Goal: Navigation & Orientation: Find specific page/section

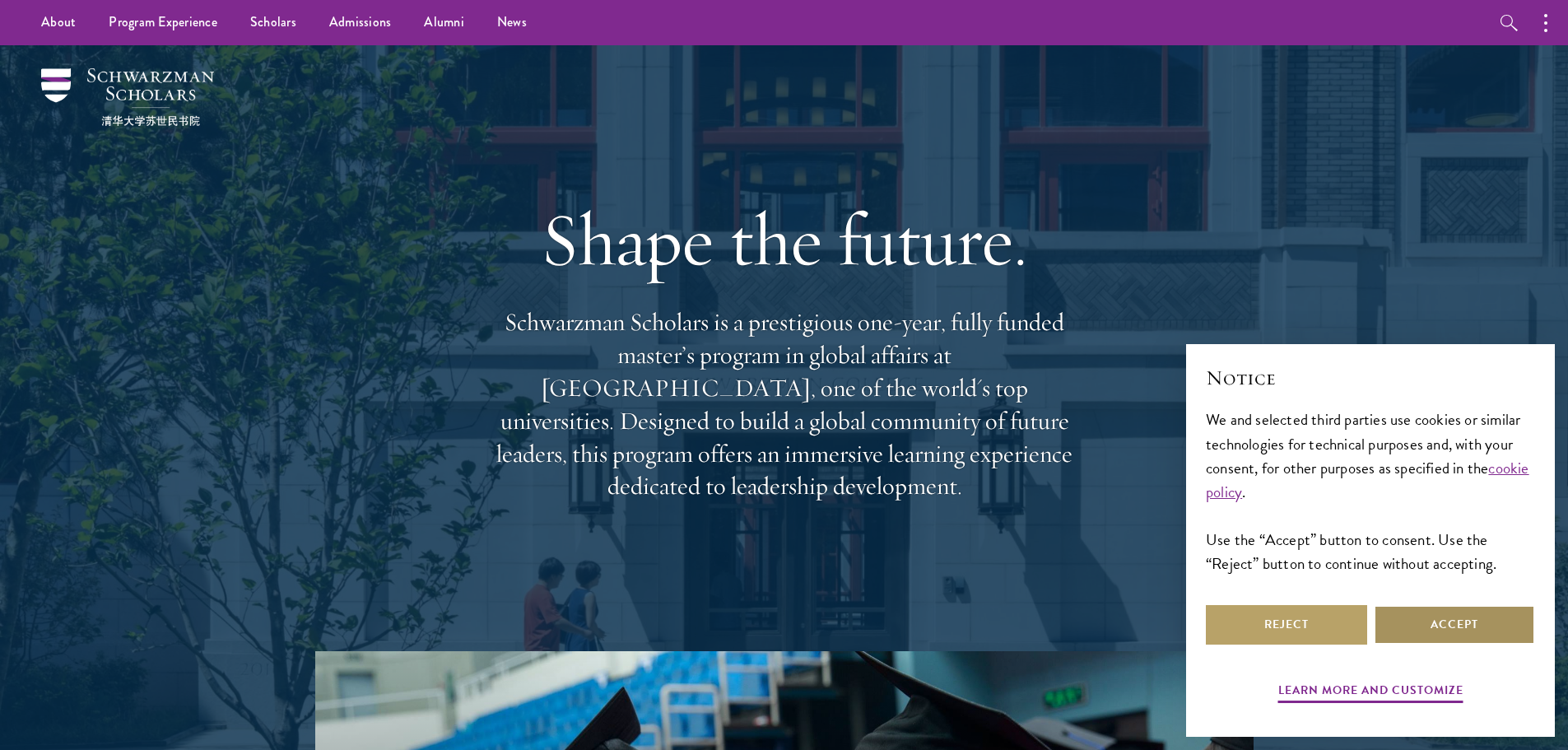
click at [1473, 638] on button "Accept" at bounding box center [1454, 624] width 162 height 39
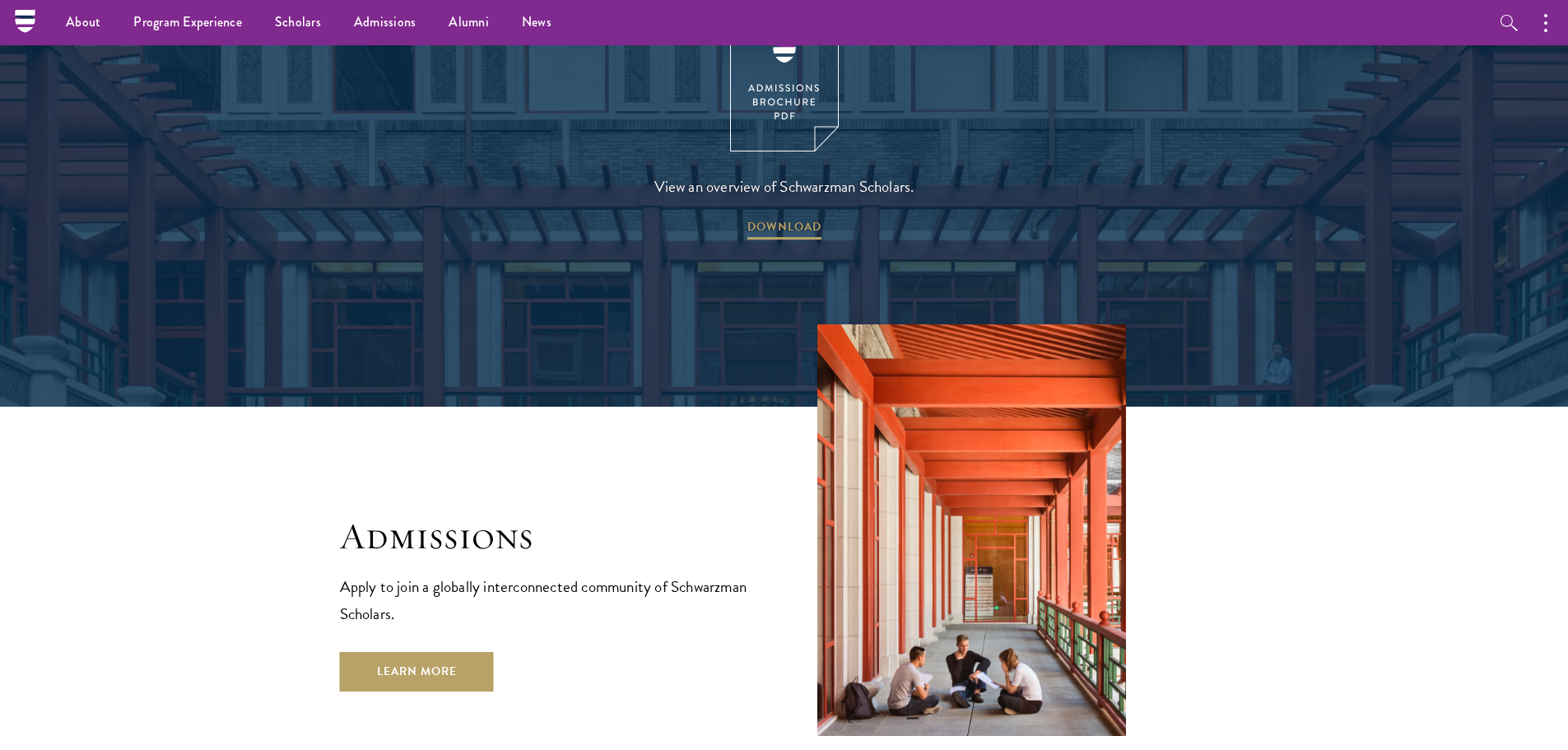
scroll to position [4911, 0]
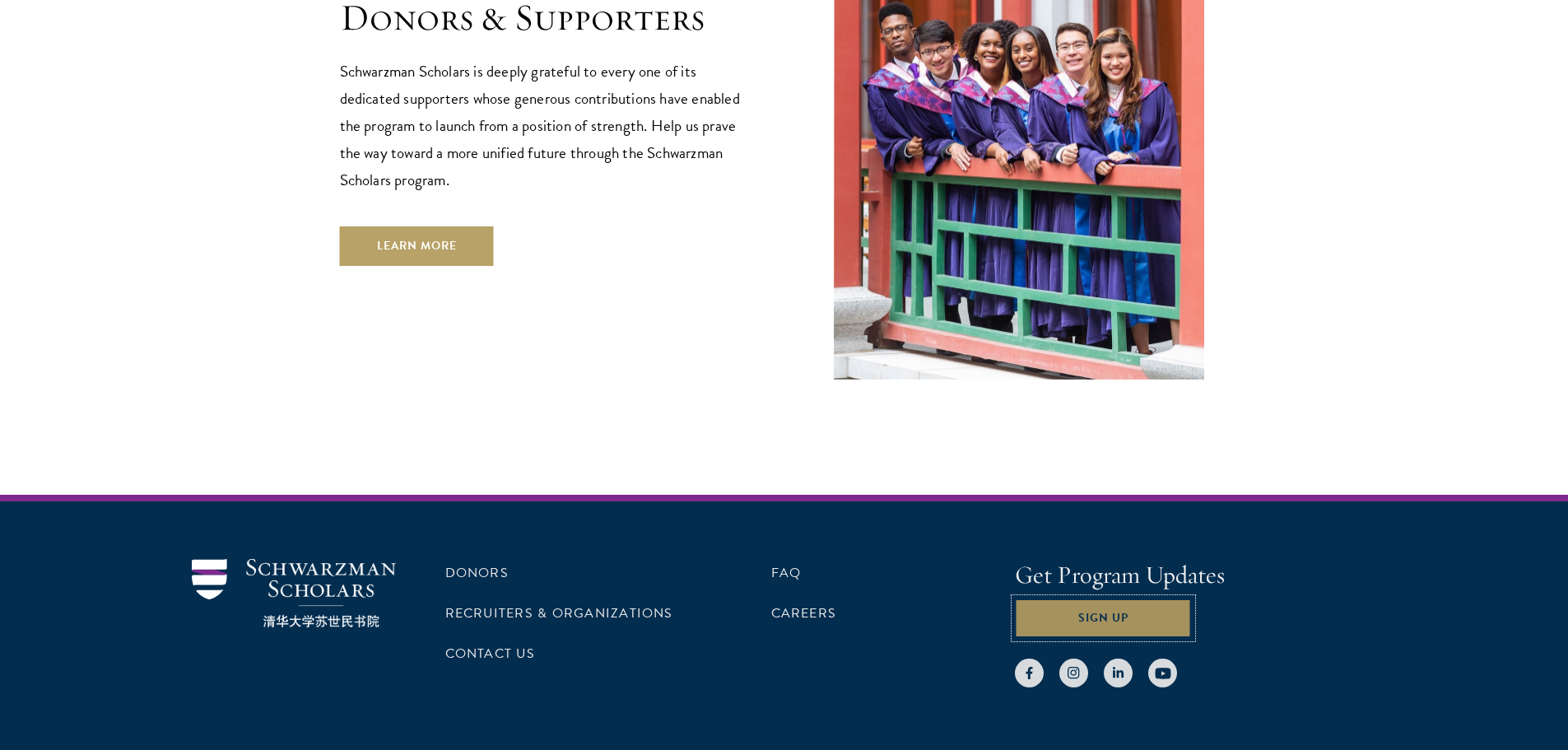
click at [1115, 598] on button "Sign Up" at bounding box center [1103, 618] width 177 height 39
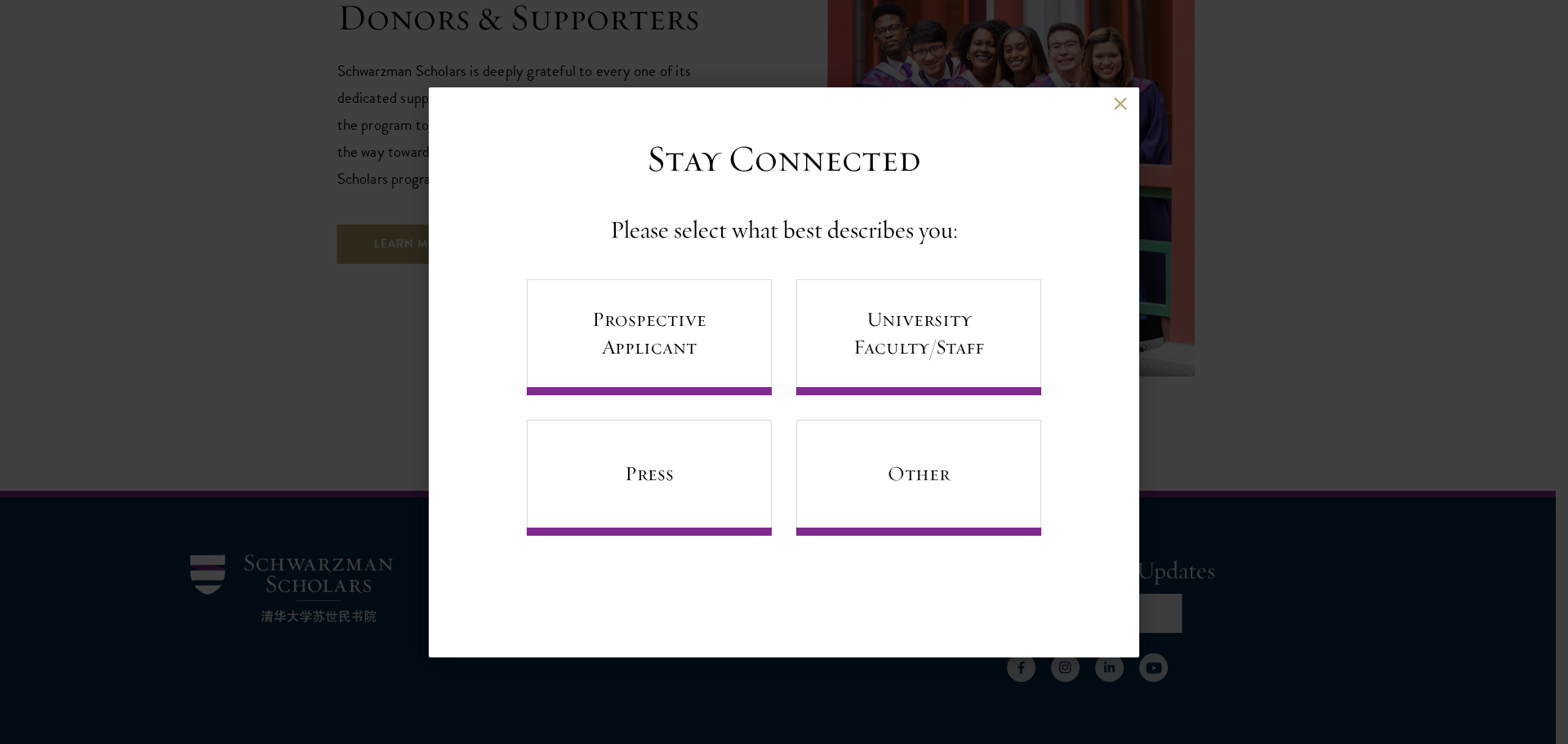
click at [1132, 105] on div "Back" at bounding box center [784, 116] width 711 height 39
click at [1126, 107] on div "Back" at bounding box center [784, 116] width 711 height 39
click at [1122, 100] on button at bounding box center [1120, 104] width 14 height 14
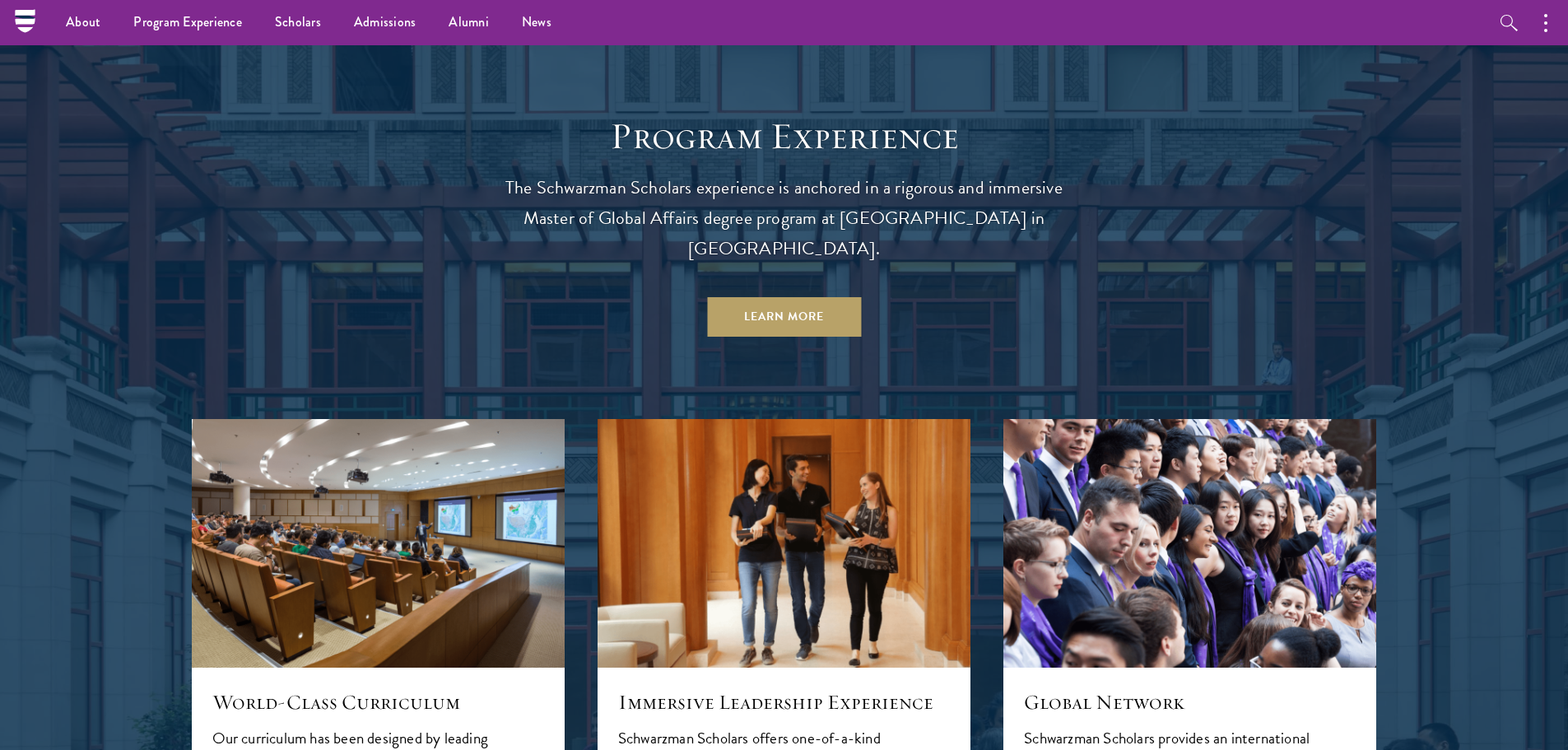
scroll to position [0, 0]
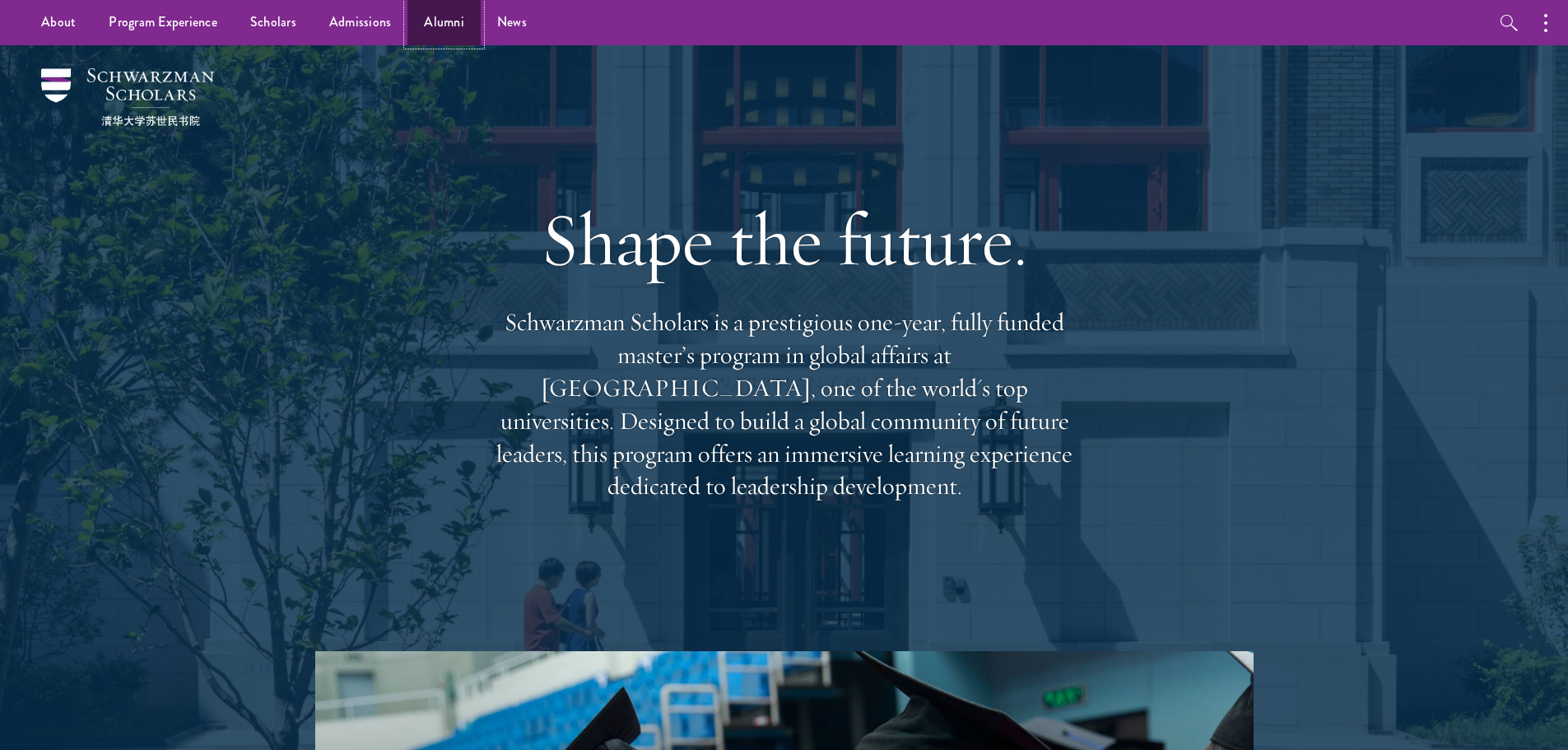
click at [454, 22] on link "Alumni" at bounding box center [445, 23] width 74 height 45
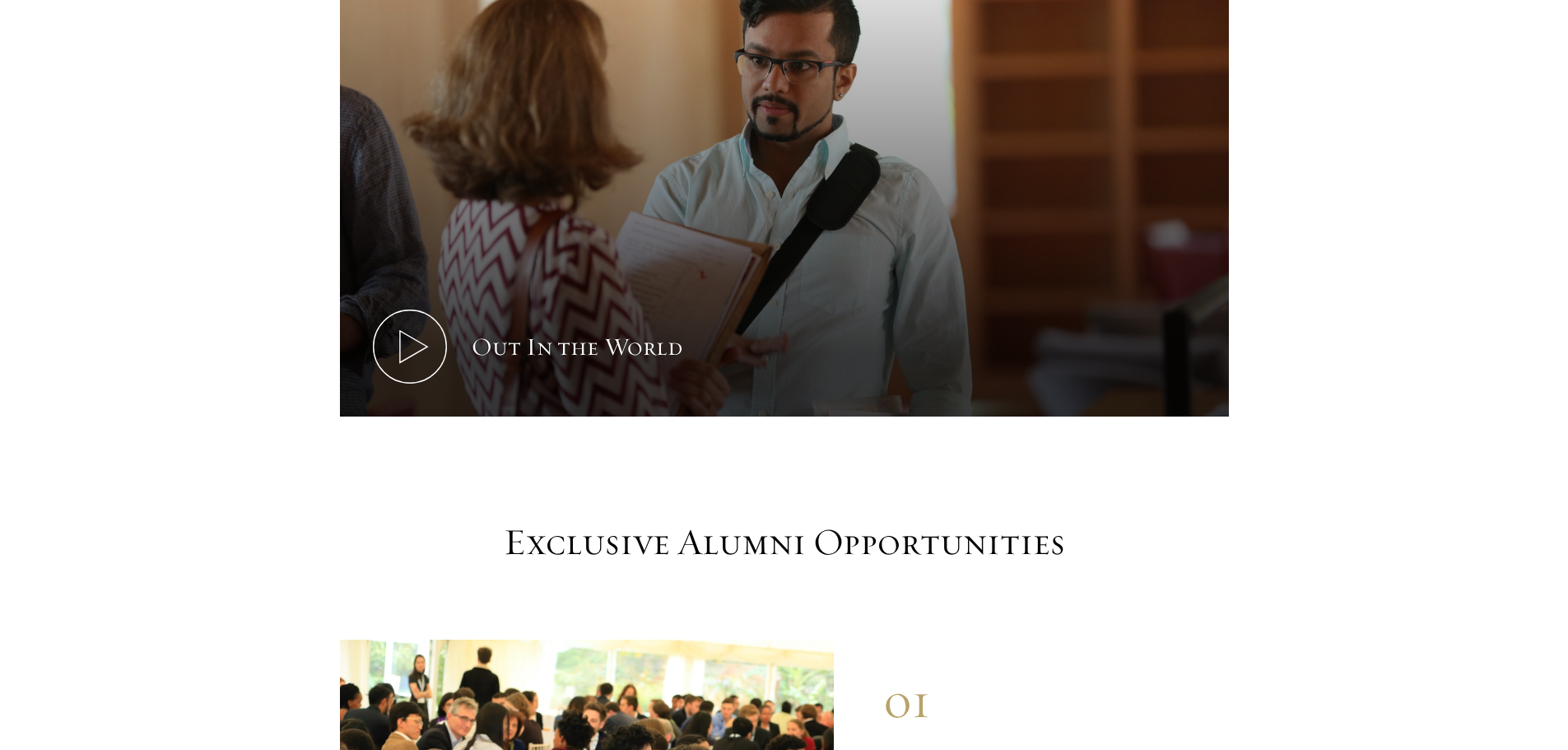
scroll to position [1400, 0]
